Goal: Transaction & Acquisition: Subscribe to service/newsletter

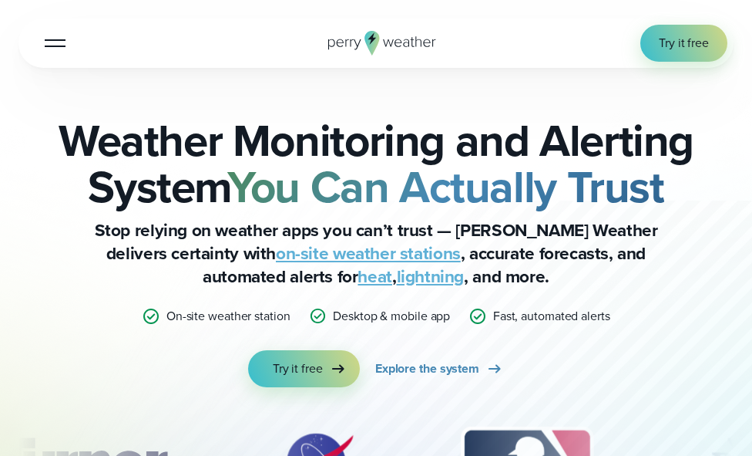
click at [377, 34] on icon at bounding box center [372, 43] width 15 height 25
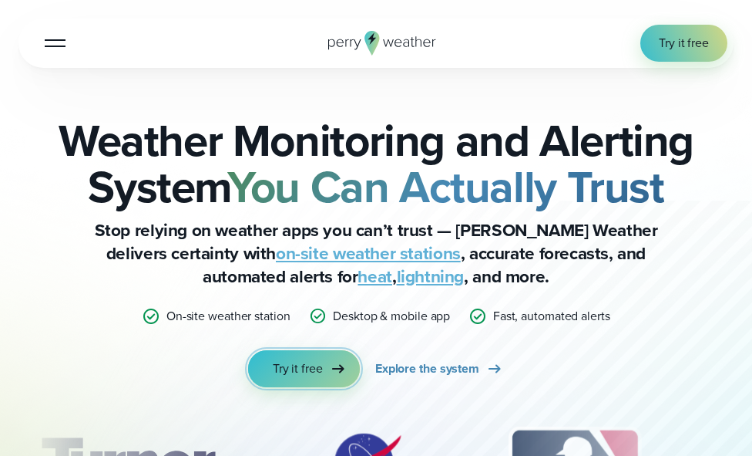
click at [300, 363] on span "Try it free" at bounding box center [298, 368] width 50 height 18
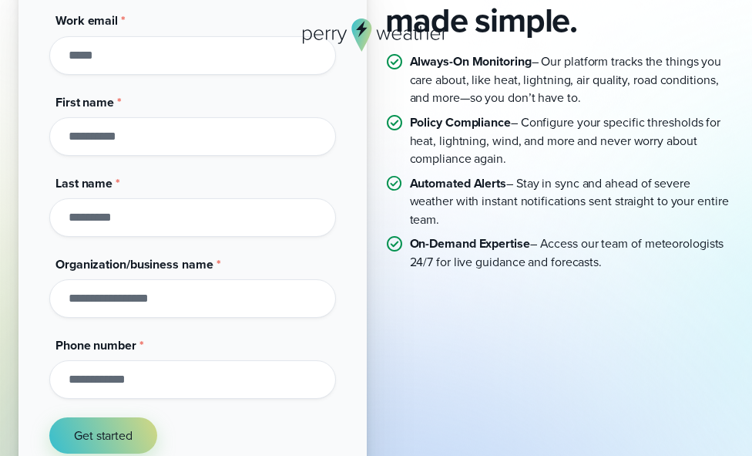
scroll to position [375, 0]
